Goal: Navigation & Orientation: Find specific page/section

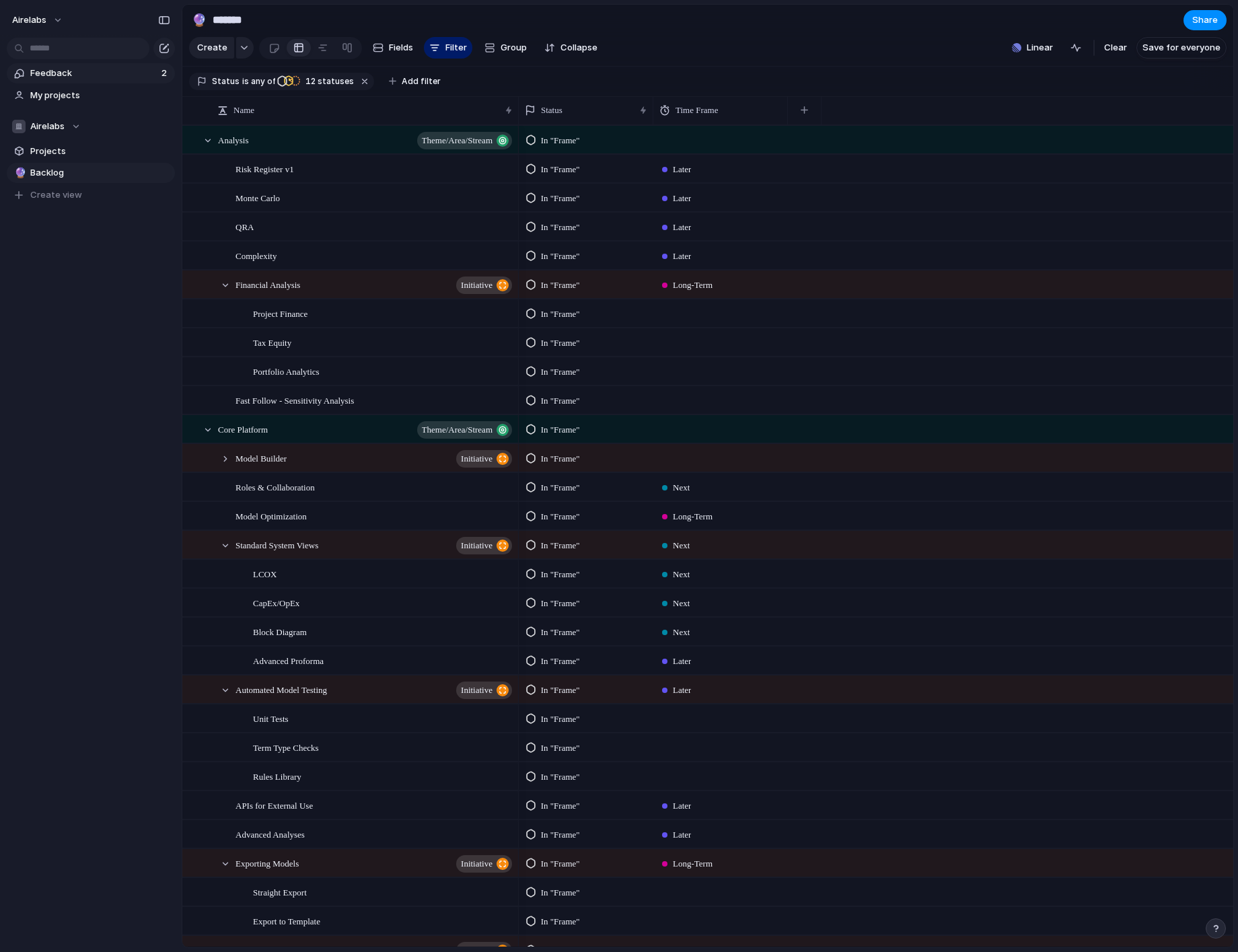
click at [58, 67] on span "Feedback" at bounding box center [94, 73] width 127 height 13
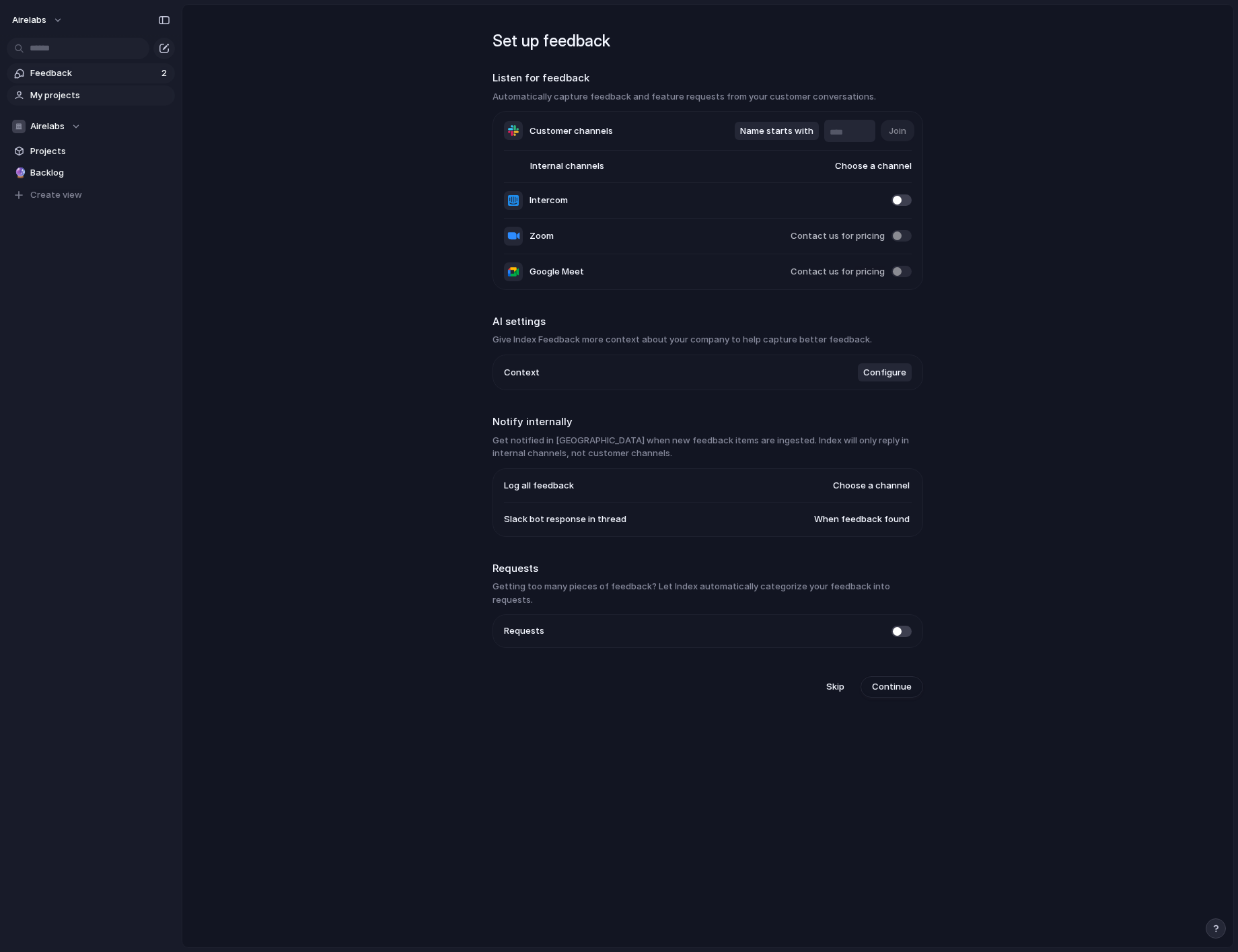
click at [53, 100] on span "My projects" at bounding box center [101, 95] width 140 height 13
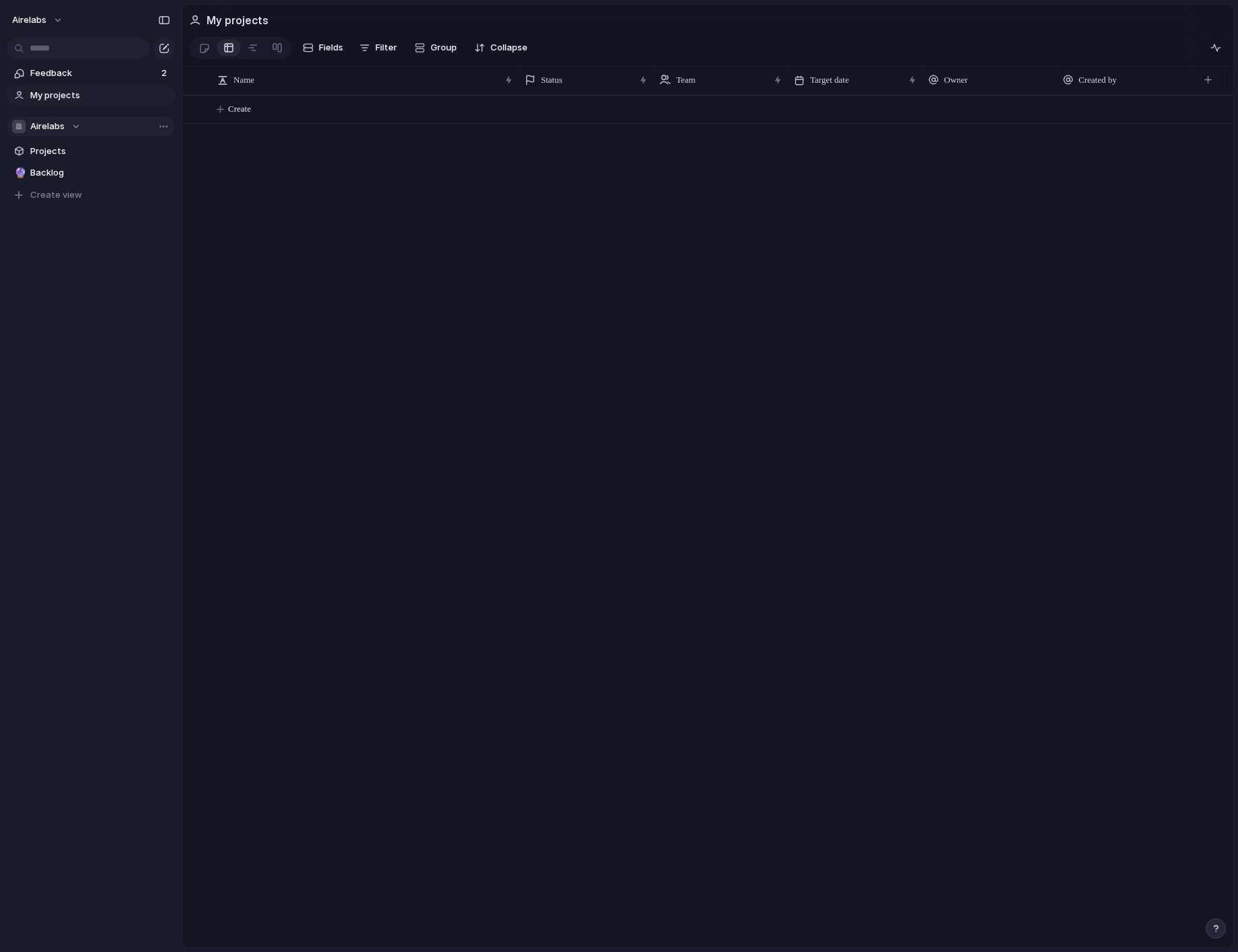
click at [41, 127] on span "Airelabs" at bounding box center [48, 126] width 34 height 13
click at [44, 129] on div "Airelabs Create new team" at bounding box center [619, 476] width 1238 height 952
click at [42, 155] on span "Projects" at bounding box center [101, 151] width 140 height 13
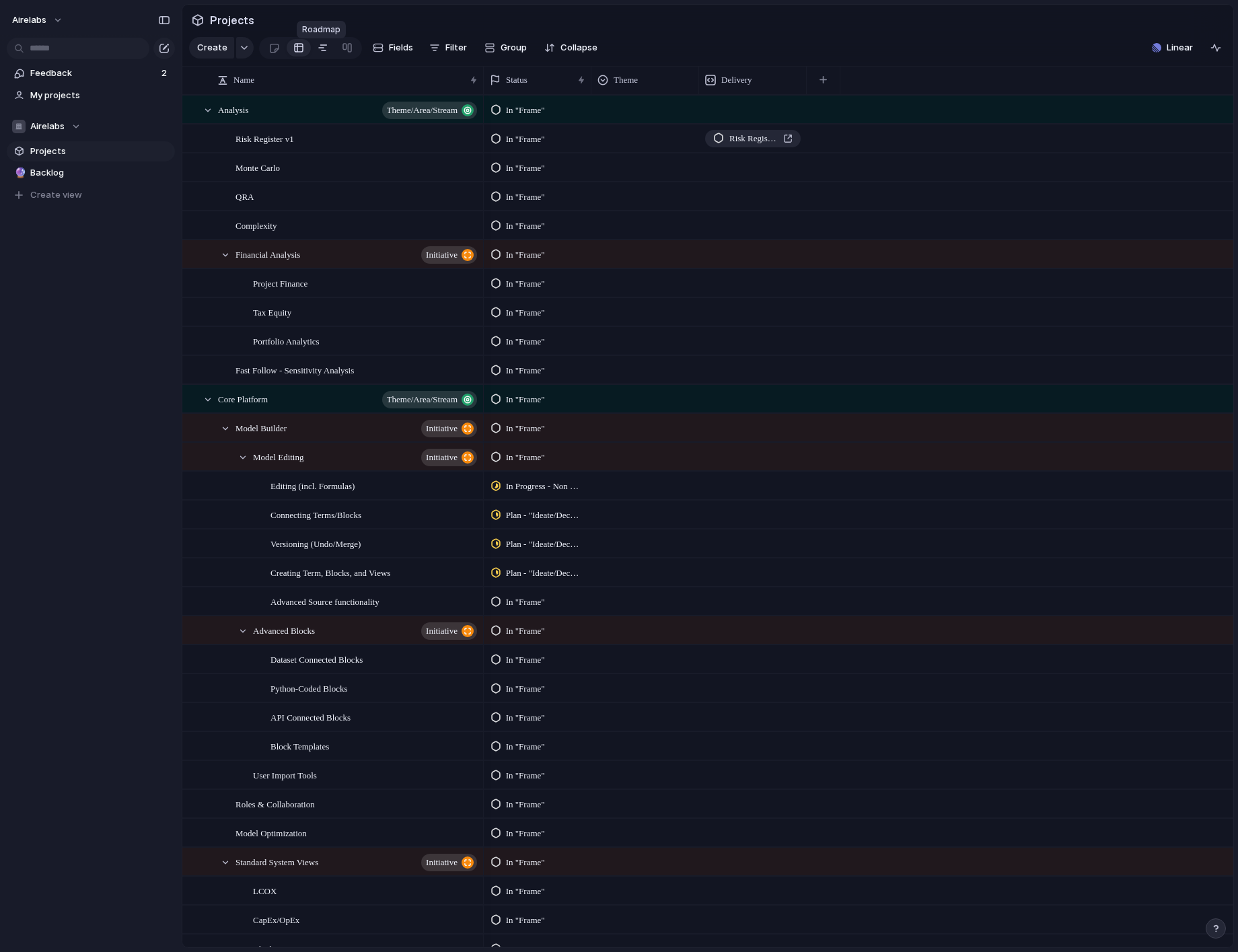
click at [317, 58] on div at bounding box center [323, 48] width 11 height 22
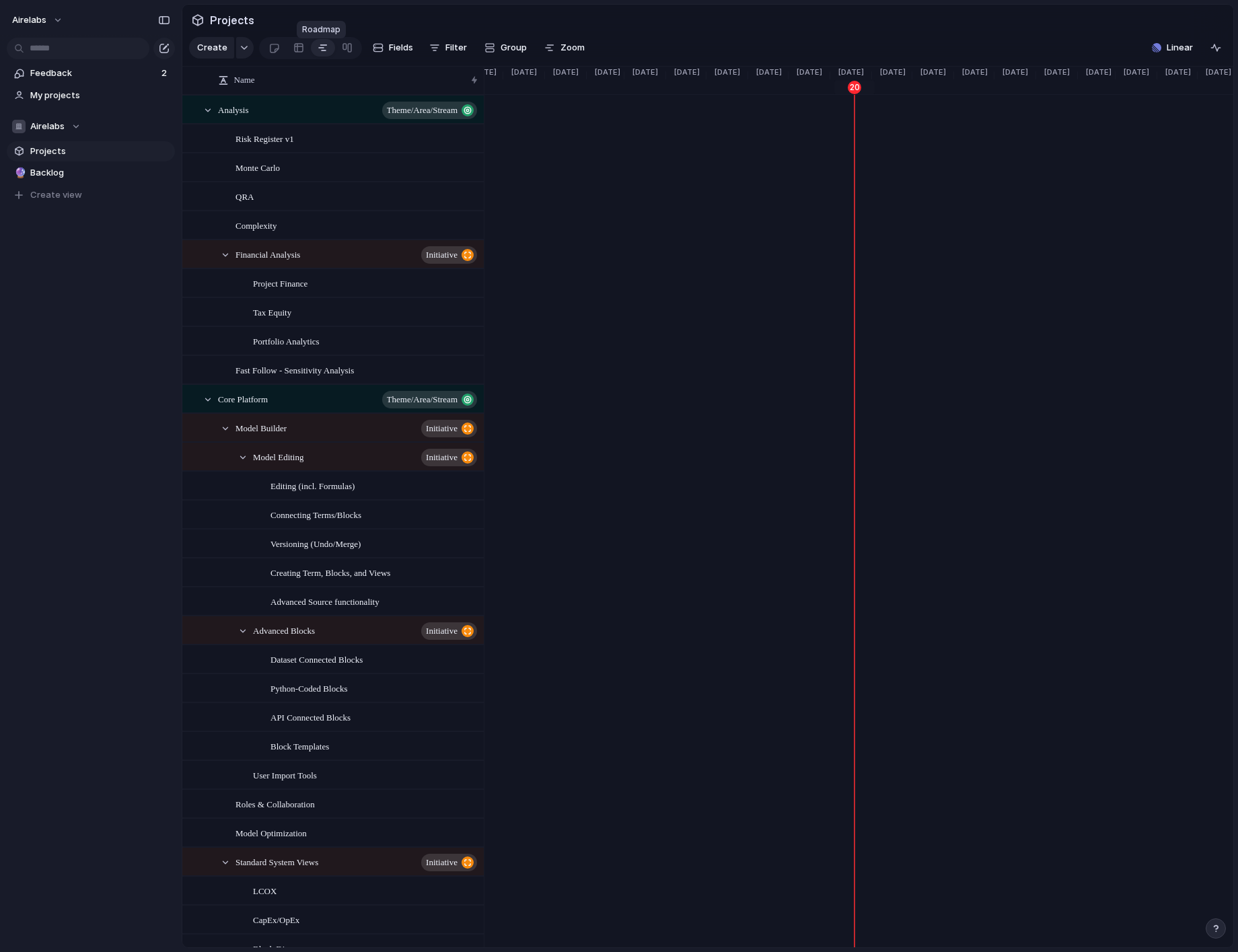
scroll to position [0, 1129]
click at [335, 53] on link at bounding box center [347, 48] width 24 height 22
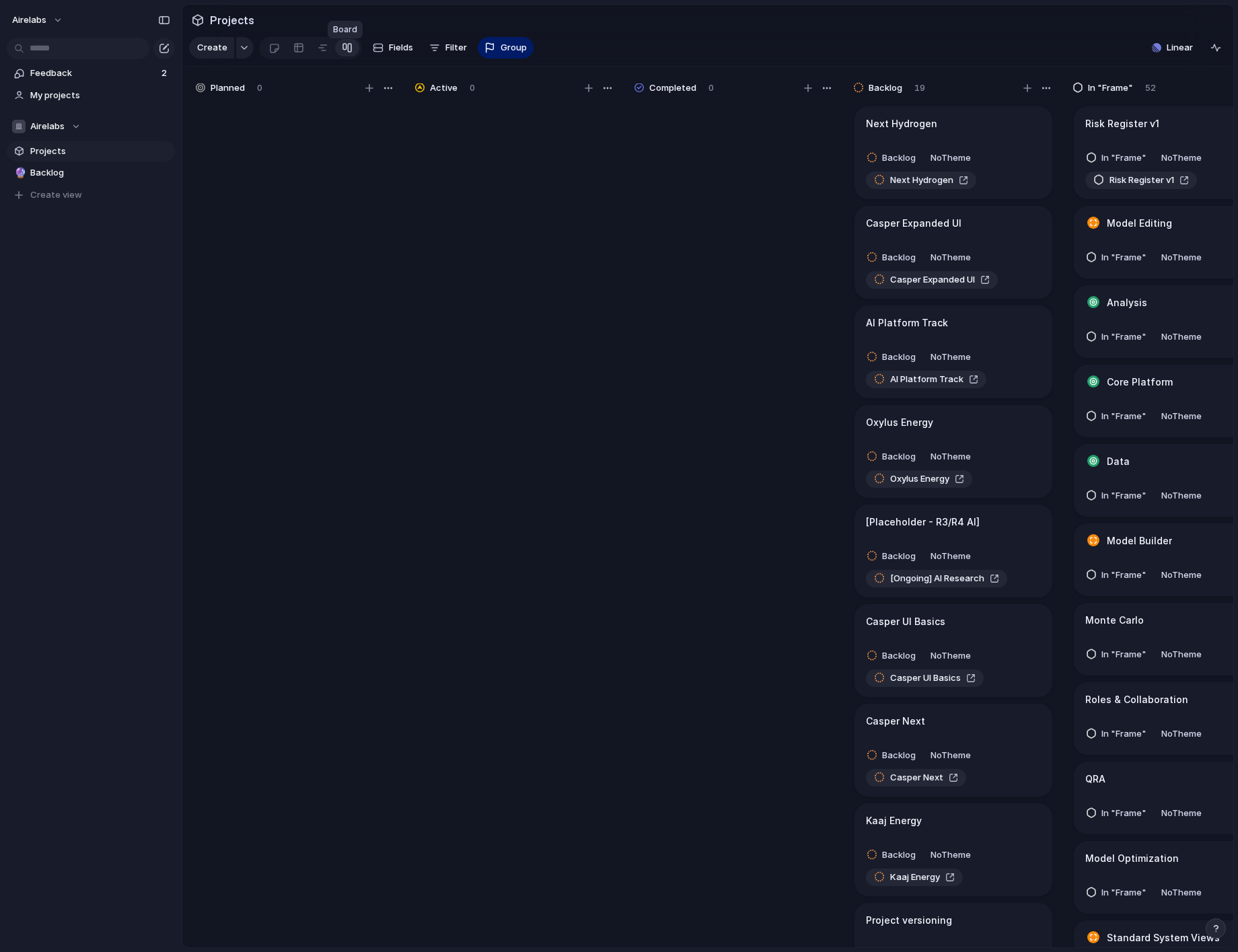
click at [349, 54] on div at bounding box center [347, 48] width 11 height 22
click at [410, 56] on button "Fields" at bounding box center [393, 48] width 51 height 22
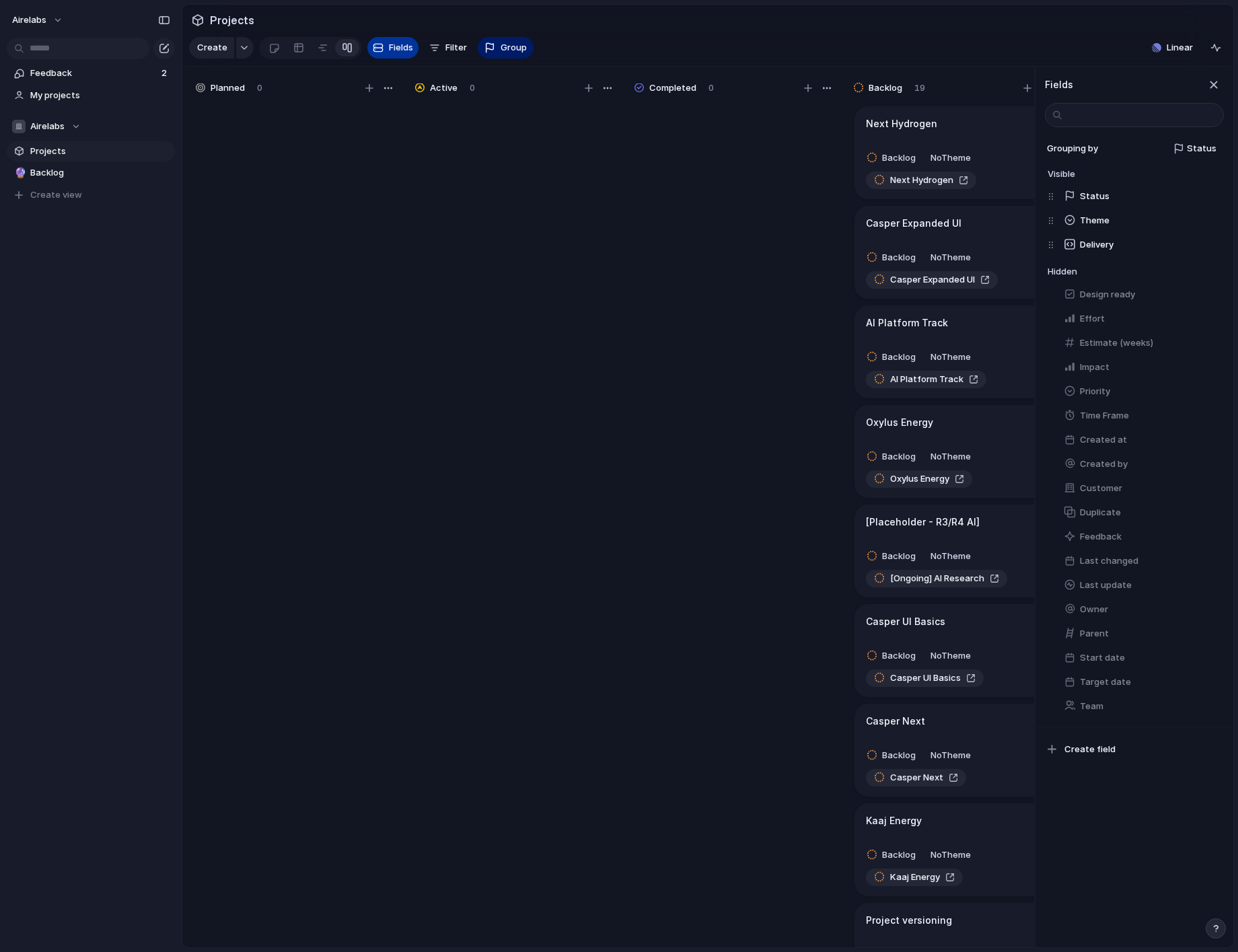
click at [410, 56] on button "Fields" at bounding box center [393, 48] width 51 height 22
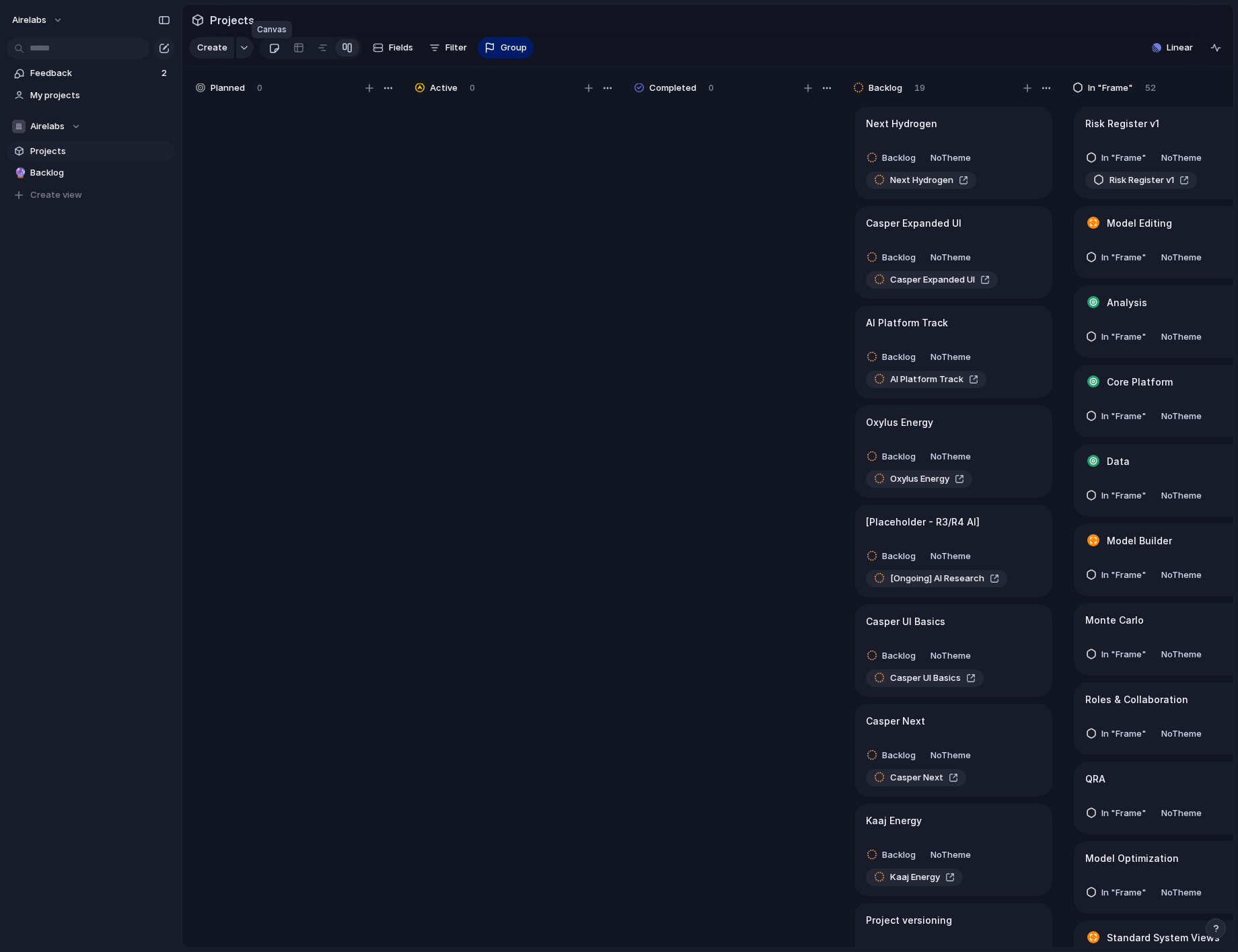
click at [274, 58] on div at bounding box center [274, 48] width 12 height 22
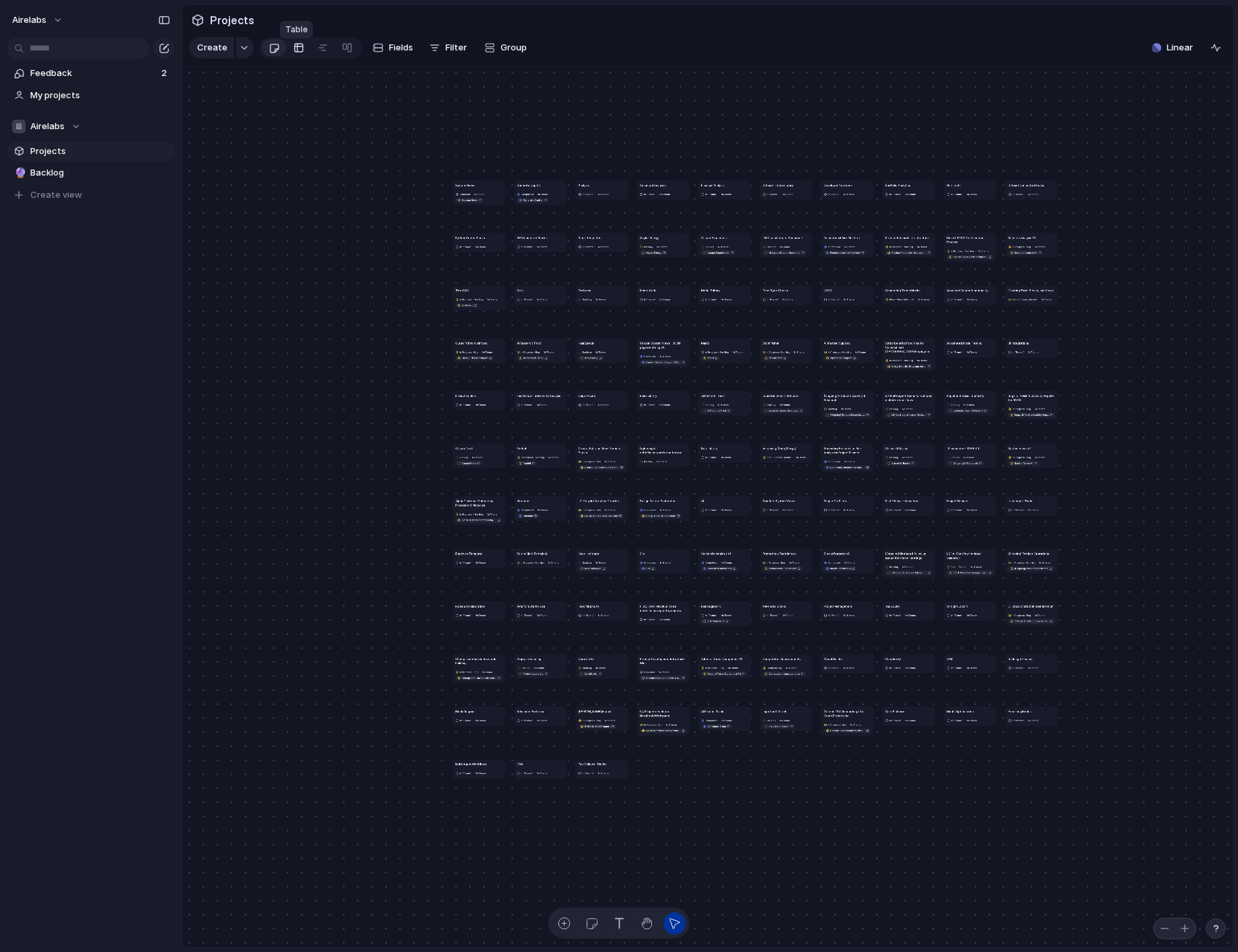
click at [303, 55] on link at bounding box center [298, 48] width 24 height 22
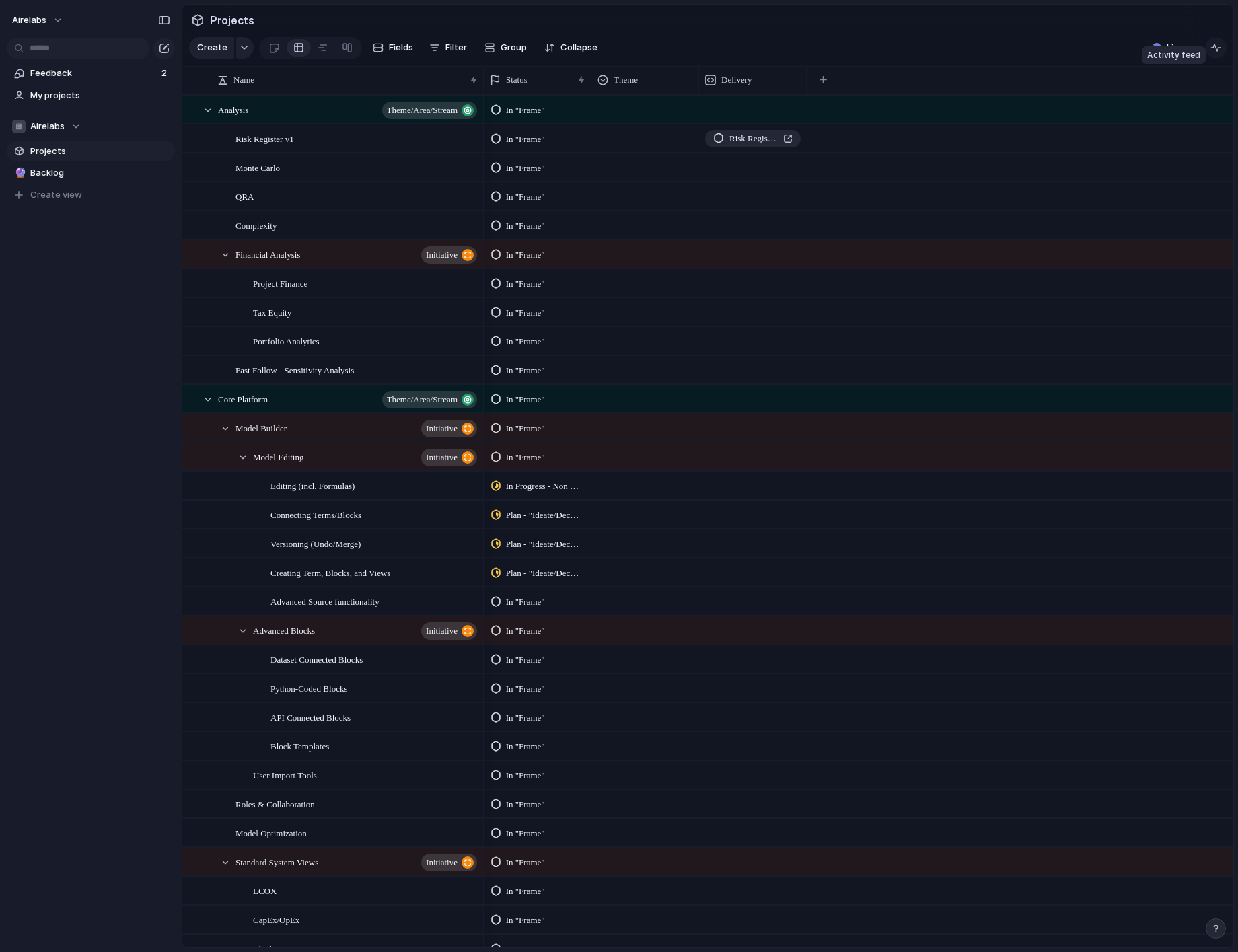
click at [1215, 53] on div "button" at bounding box center [1216, 48] width 11 height 11
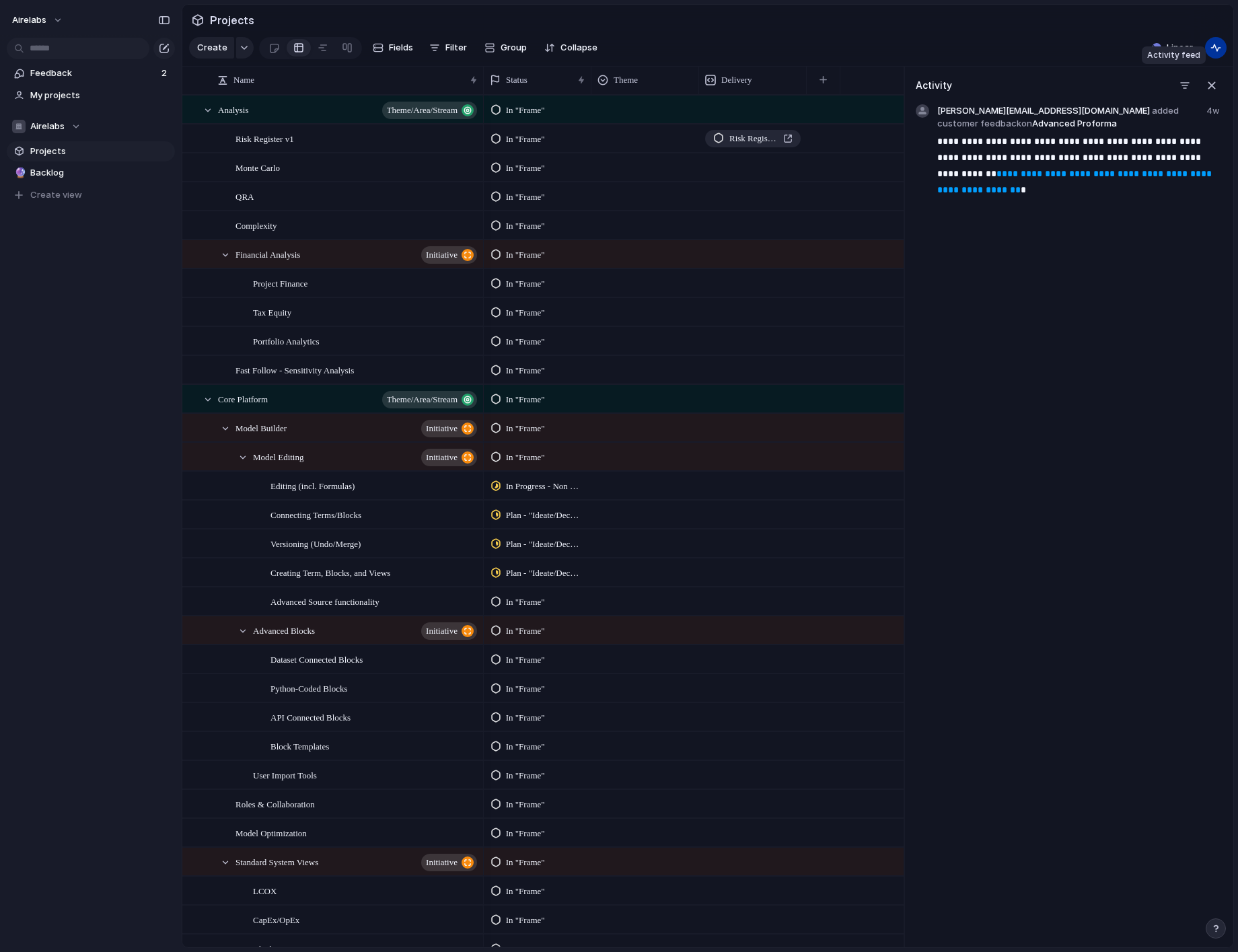
click at [1215, 53] on div "button" at bounding box center [1216, 48] width 11 height 11
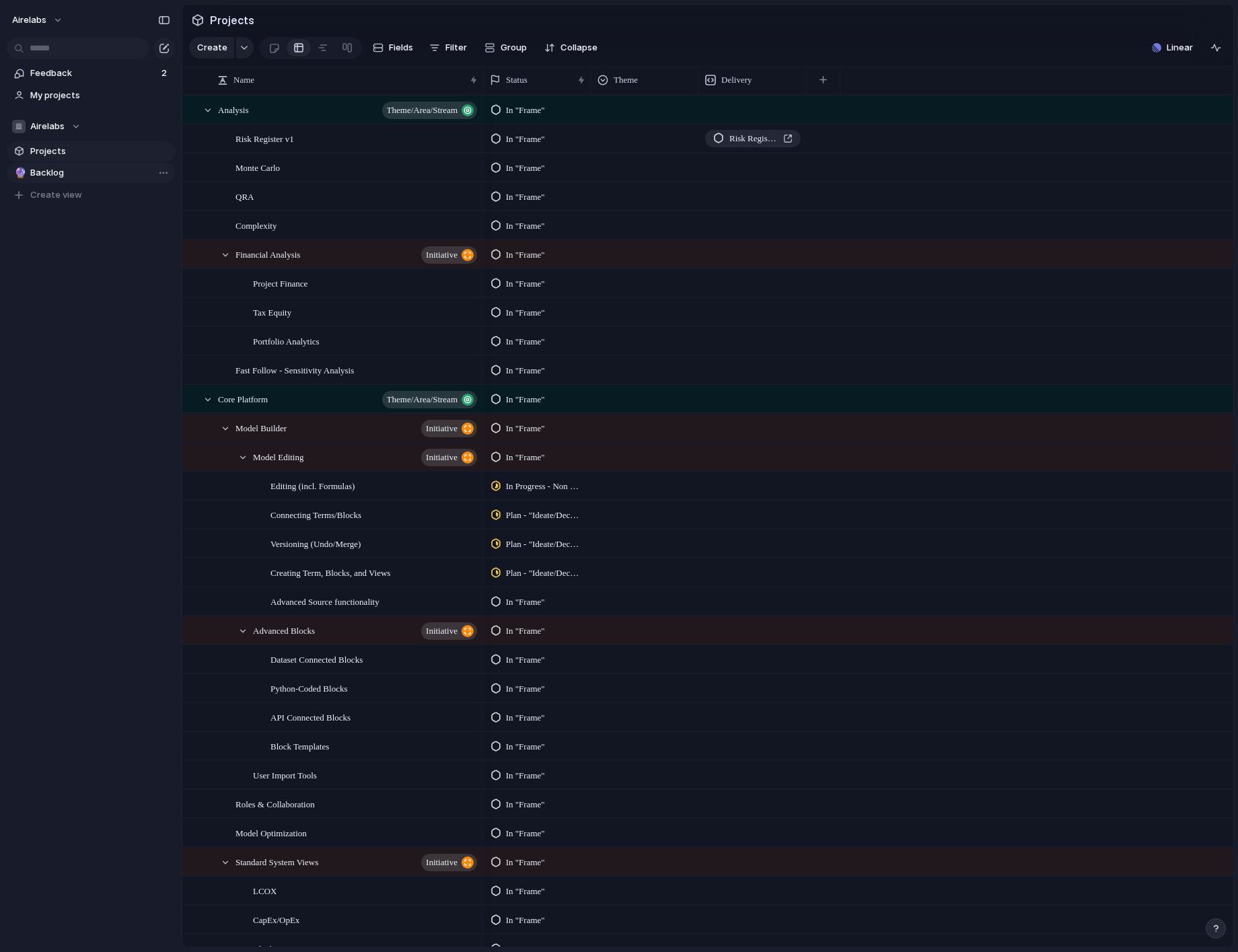
click at [87, 166] on span "Backlog" at bounding box center [101, 173] width 140 height 13
